Goal: Find specific page/section: Find specific page/section

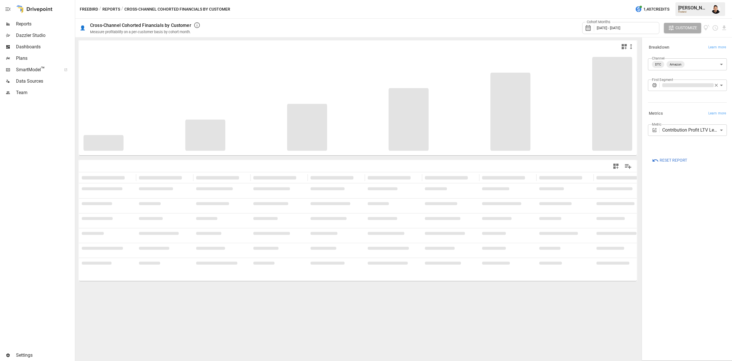
click at [117, 9] on button "Reports" at bounding box center [111, 9] width 18 height 7
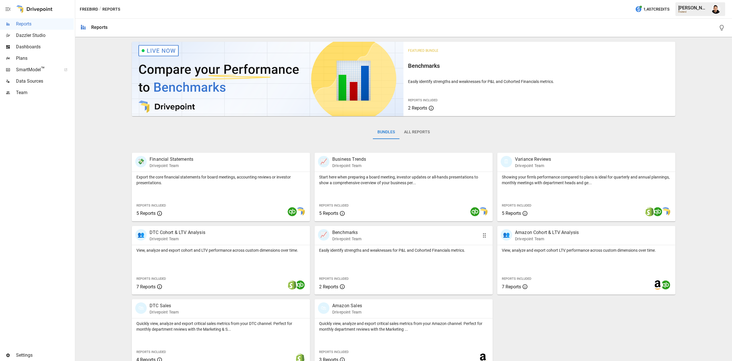
scroll to position [9, 0]
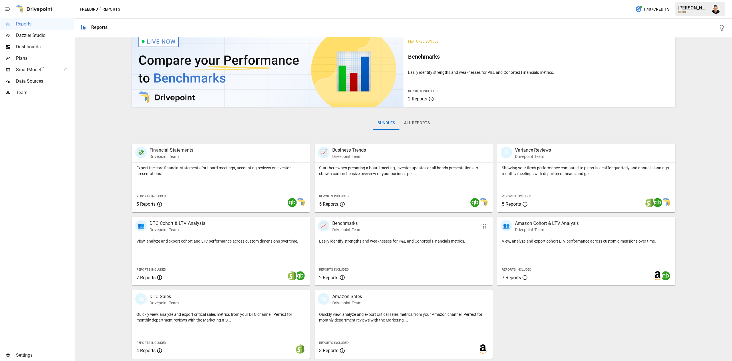
click at [379, 265] on div "Reports Included 2 Reports" at bounding box center [352, 273] width 74 height 25
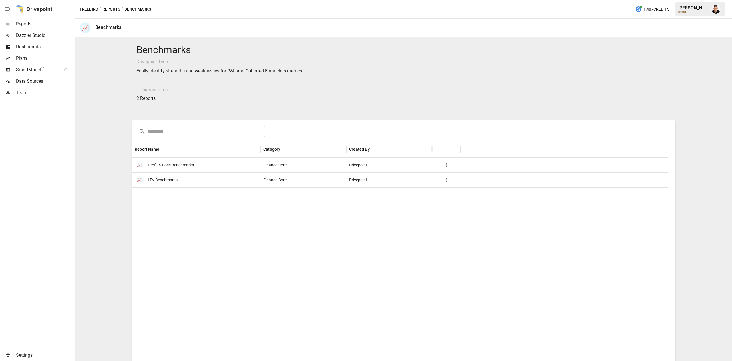
click at [167, 180] on span "LTV Benchmarks" at bounding box center [163, 180] width 30 height 15
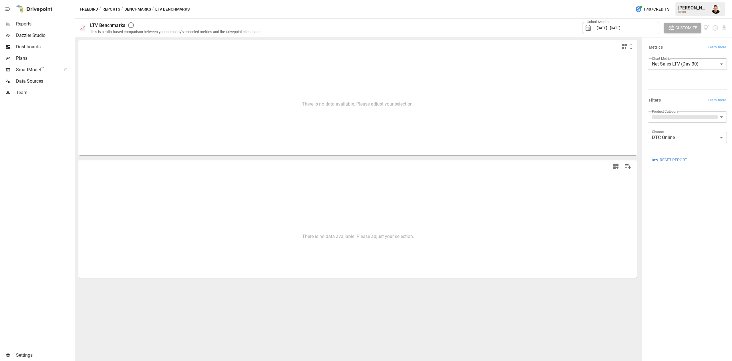
type input "**********"
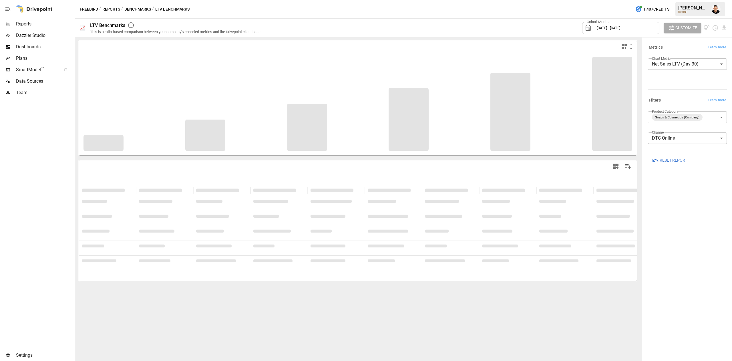
drag, startPoint x: 167, startPoint y: 180, endPoint x: 553, endPoint y: 240, distance: 390.6
click at [553, 240] on div at bounding box center [358, 225] width 558 height 106
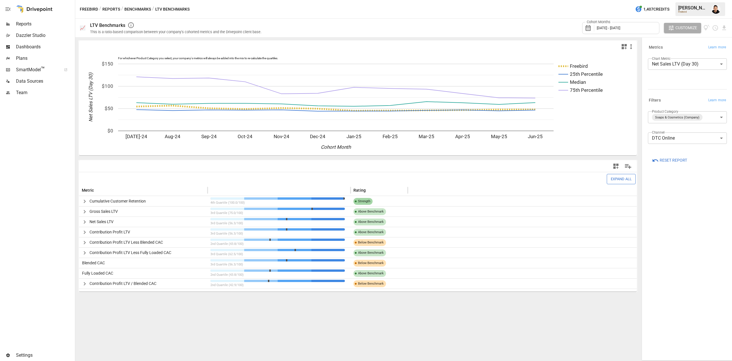
click at [679, 0] on body "Reports Dazzler Studio Dashboards Plans SmartModel ™ Data Sources Team Settings…" at bounding box center [366, 0] width 732 height 0
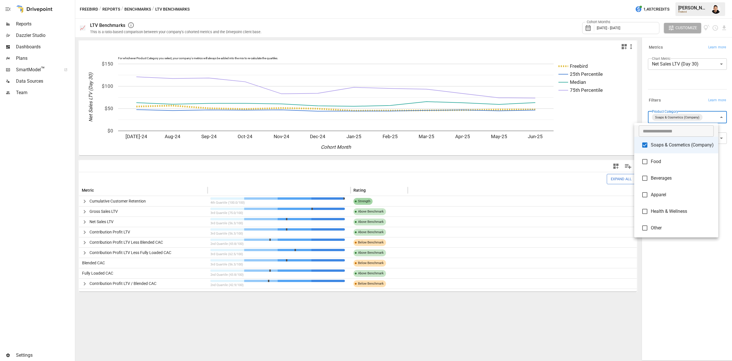
click at [662, 98] on div at bounding box center [366, 180] width 732 height 361
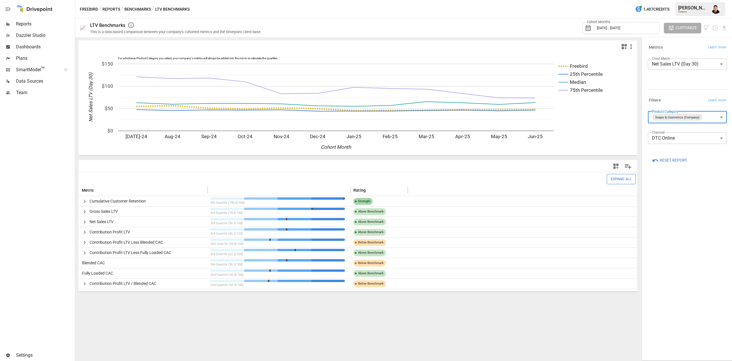
click at [714, 0] on body "Reports Dazzler Studio Dashboards Plans SmartModel ™ Data Sources Team Settings…" at bounding box center [366, 0] width 732 height 0
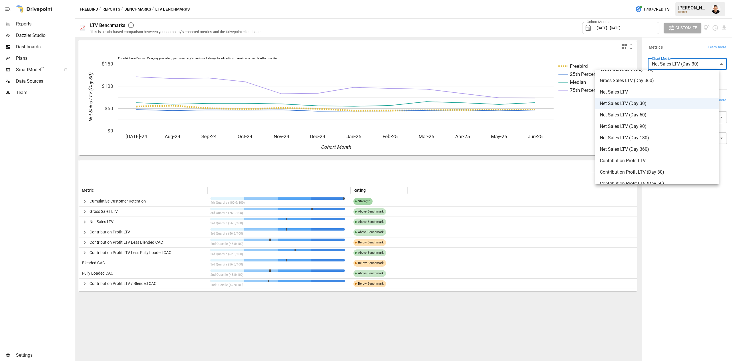
scroll to position [55, 0]
click at [677, 125] on span "Net Sales LTV (Day 90)" at bounding box center [657, 125] width 114 height 7
type input "**********"
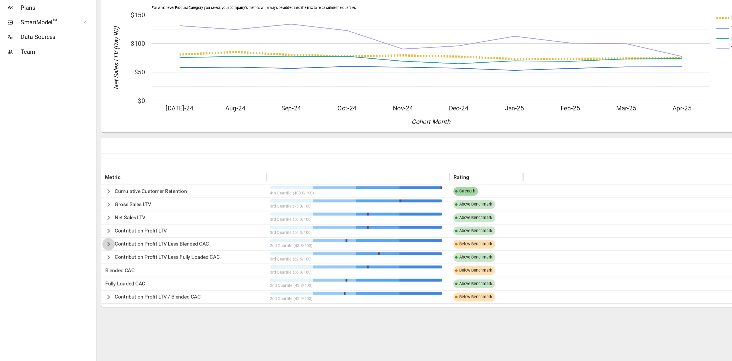
click at [84, 244] on icon "button" at bounding box center [84, 242] width 7 height 7
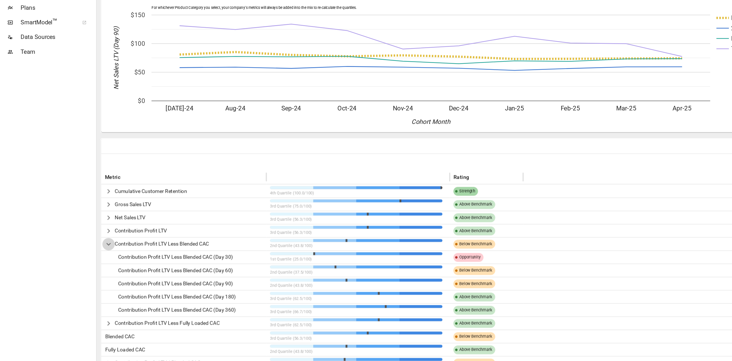
click at [84, 244] on icon "button" at bounding box center [84, 242] width 7 height 7
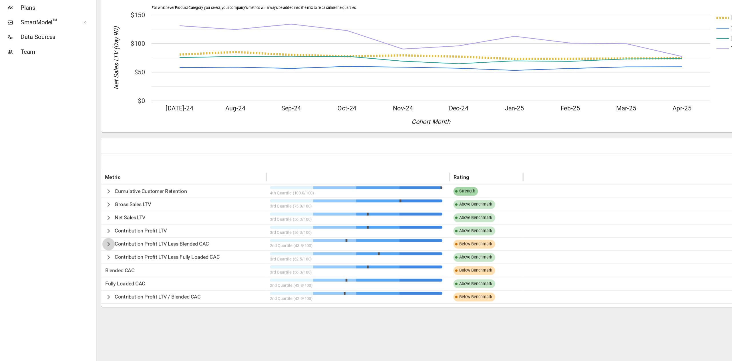
click at [84, 244] on icon "button" at bounding box center [84, 242] width 7 height 7
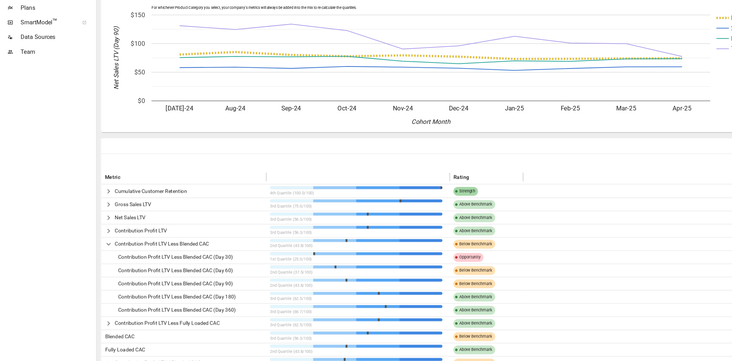
click at [84, 244] on icon "button" at bounding box center [84, 242] width 7 height 7
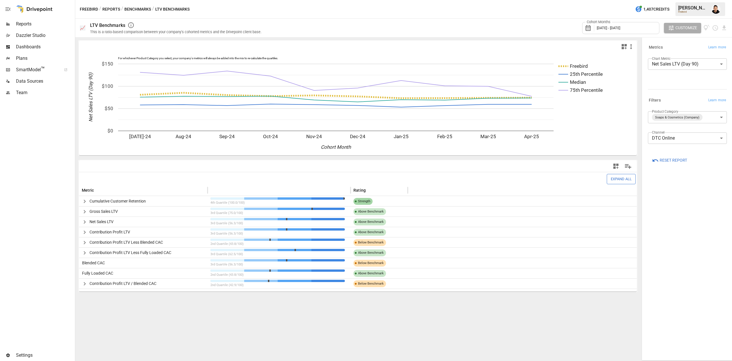
drag, startPoint x: 112, startPoint y: 7, endPoint x: 186, endPoint y: 1, distance: 74.3
click at [112, 7] on button "Reports" at bounding box center [111, 9] width 18 height 7
